Goal: Task Accomplishment & Management: Manage account settings

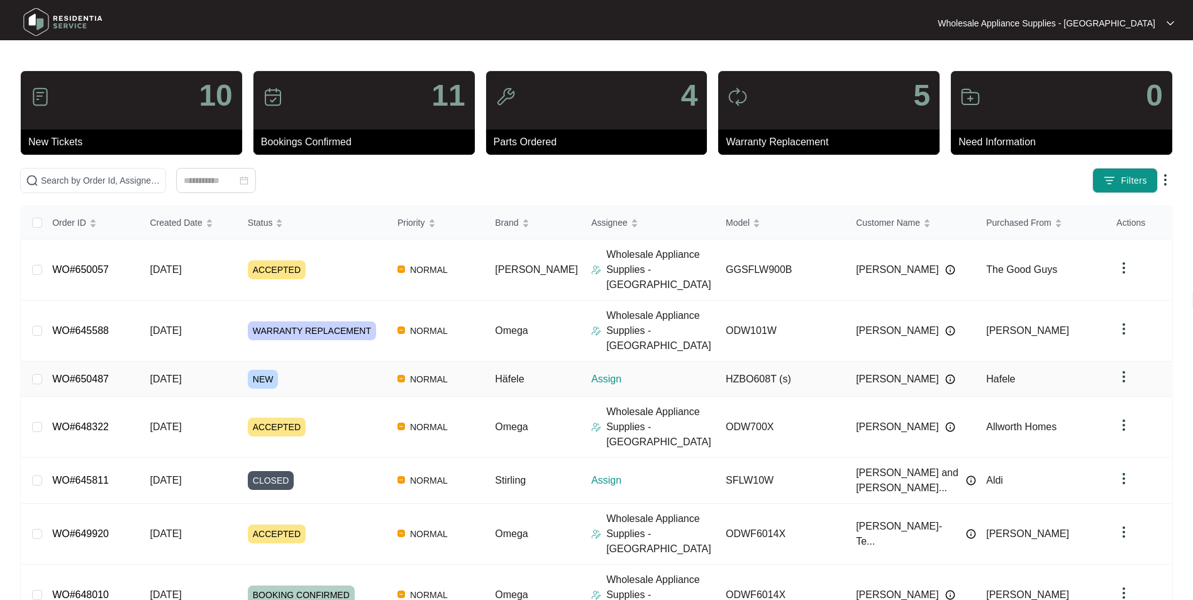
click at [175, 373] on span "[DATE]" at bounding box center [165, 378] width 31 height 11
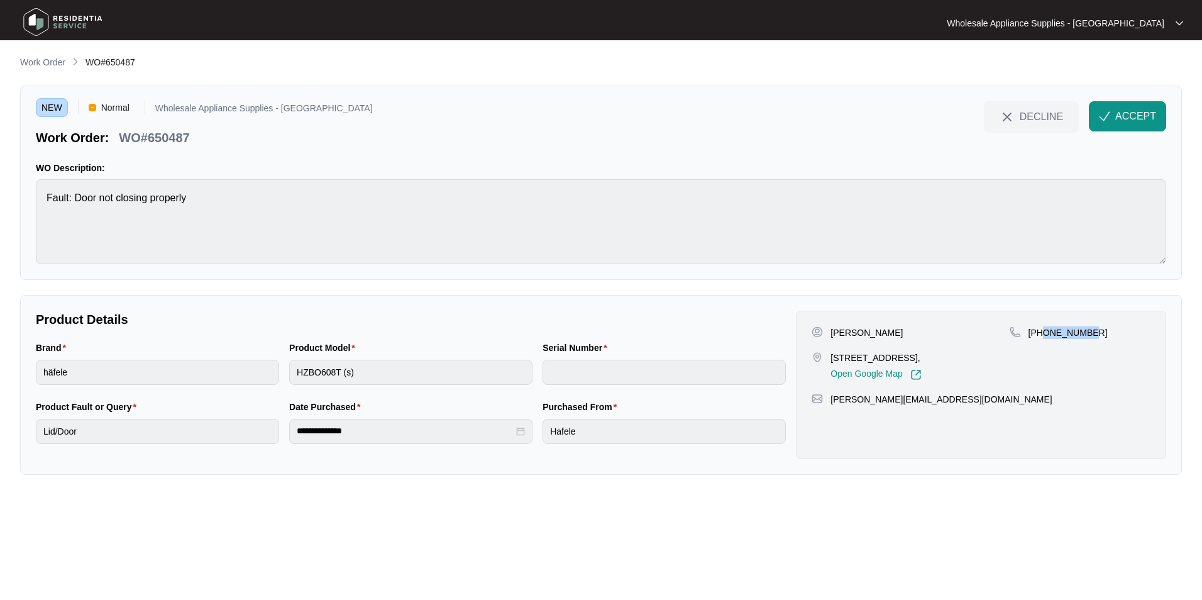
drag, startPoint x: 1081, startPoint y: 331, endPoint x: 1044, endPoint y: 331, distance: 37.1
click at [1044, 331] on p "[PHONE_NUMBER]" at bounding box center [1067, 332] width 79 height 13
copy p "418166857"
click at [175, 140] on p "WO#650487" at bounding box center [154, 138] width 70 height 18
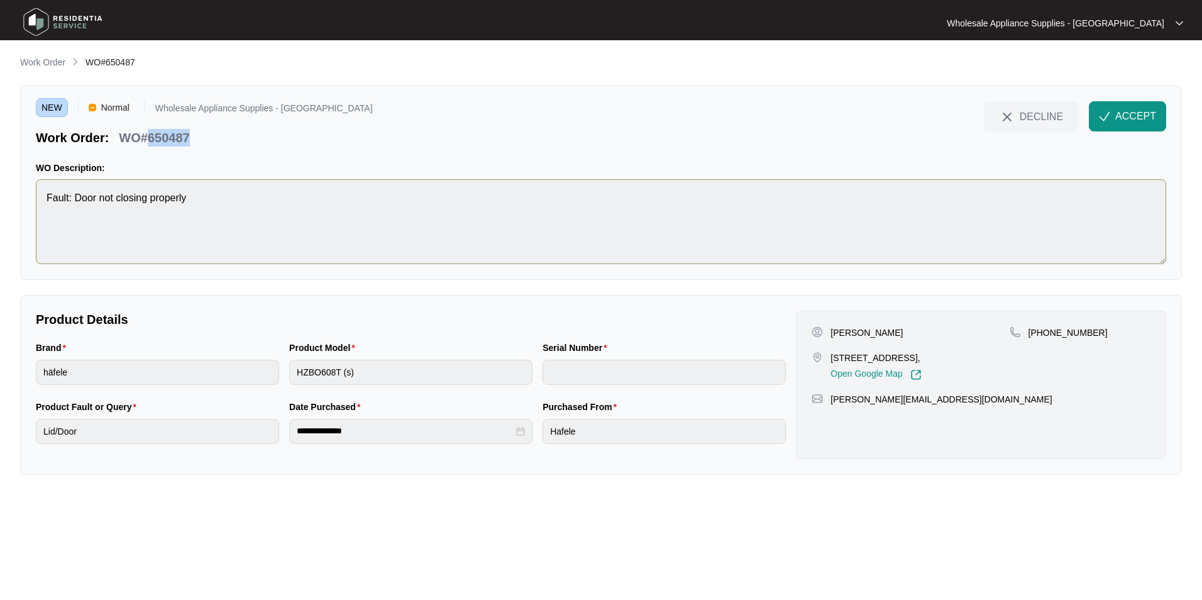
copy p "650487"
click at [1126, 110] on span "ACCEPT" at bounding box center [1135, 116] width 41 height 15
